Goal: Information Seeking & Learning: Learn about a topic

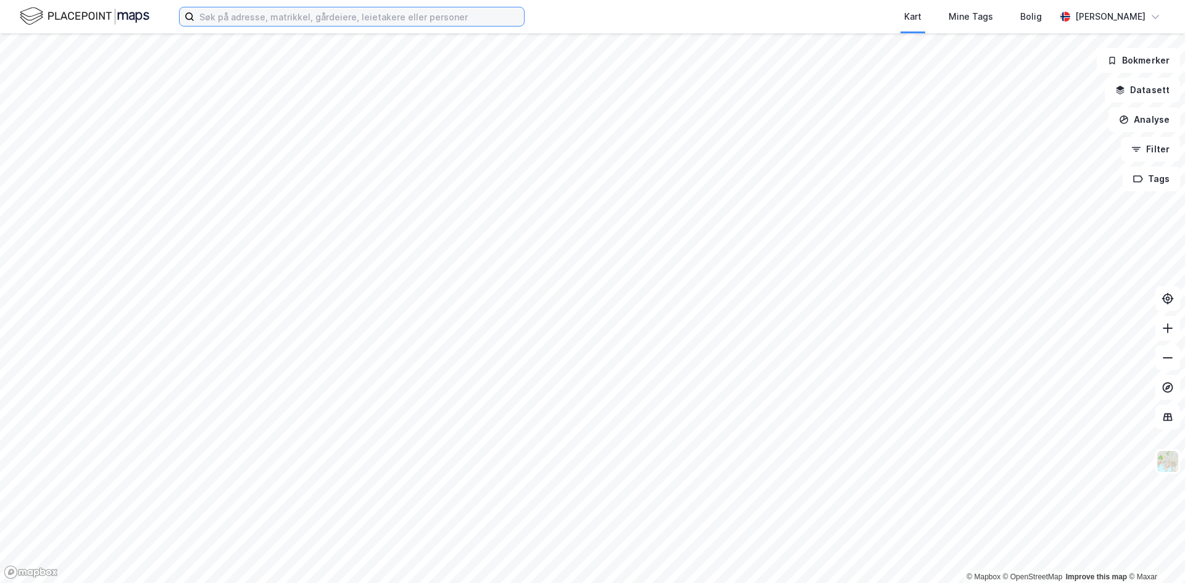
click at [273, 22] on input at bounding box center [359, 16] width 330 height 19
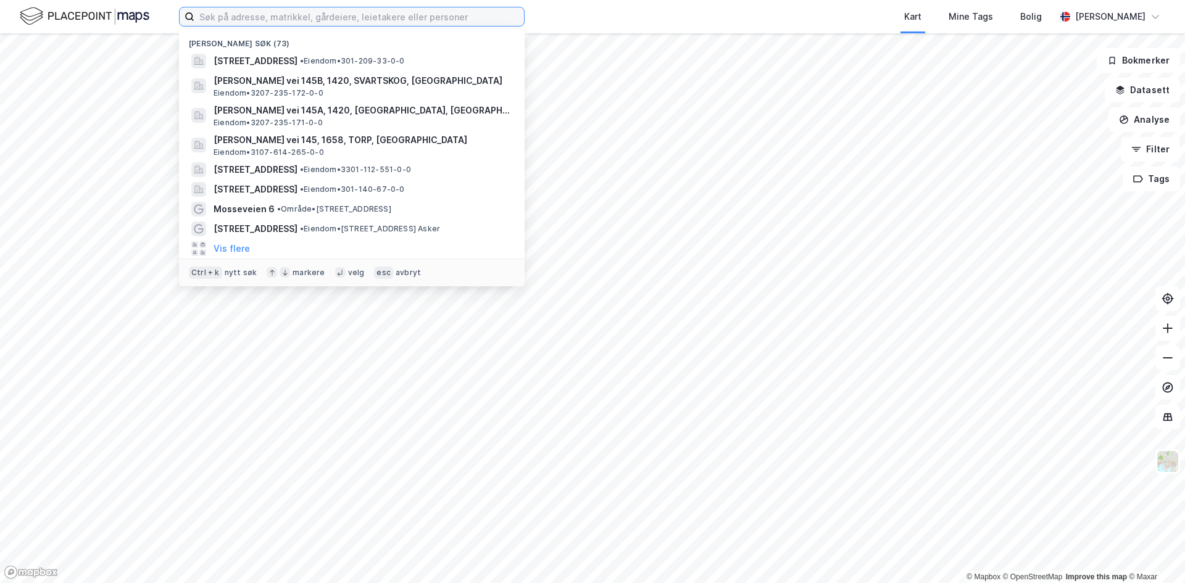
paste input "[STREET_ADDRESS]"
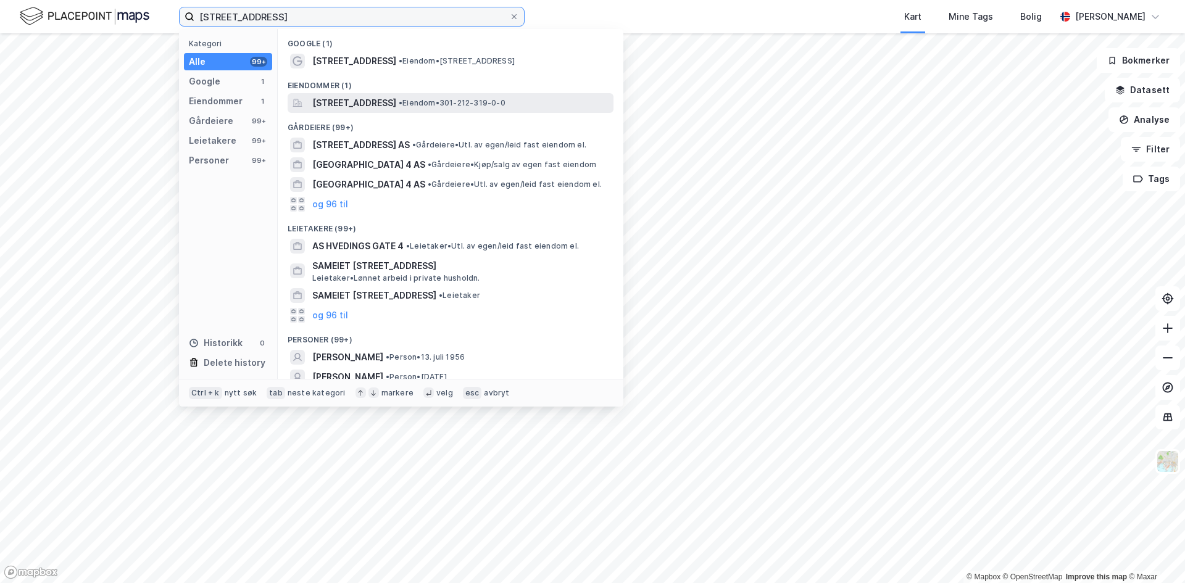
type input "[STREET_ADDRESS]"
click at [367, 104] on span "[STREET_ADDRESS]" at bounding box center [354, 103] width 84 height 15
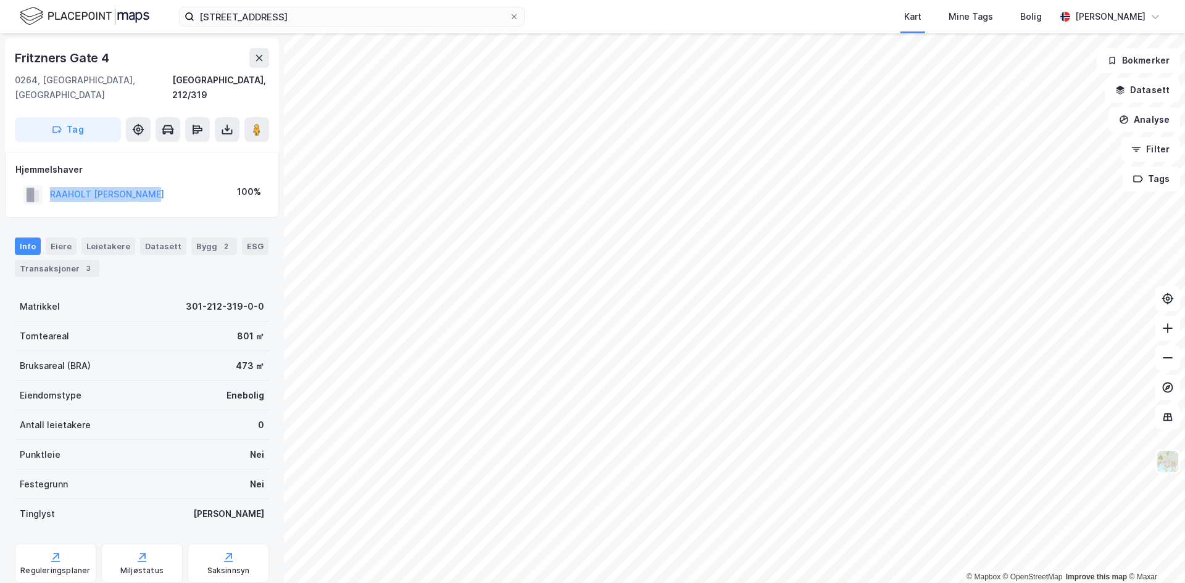
drag, startPoint x: 164, startPoint y: 183, endPoint x: 50, endPoint y: 185, distance: 114.2
click at [50, 185] on div "RAAHOLT [PERSON_NAME] 100%" at bounding box center [141, 194] width 253 height 25
copy button "RAAHOLT [PERSON_NAME]"
